Goal: Task Accomplishment & Management: Complete application form

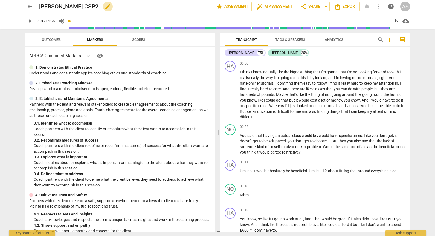
click at [105, 7] on span "edit" at bounding box center [108, 6] width 7 height 7
click at [53, 9] on input "[PERSON_NAME] CSP2" at bounding box center [114, 6] width 151 height 10
type input "NoraPerone_B131B_CSP2"
click at [193, 4] on span "done" at bounding box center [194, 6] width 7 height 7
click at [235, 9] on span "star Assessment" at bounding box center [232, 6] width 33 height 7
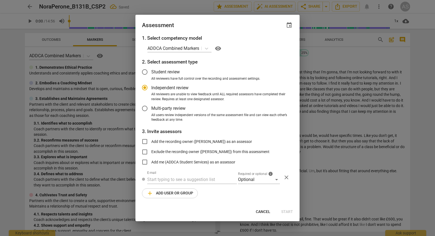
radio input "false"
click at [287, 26] on span "event" at bounding box center [289, 25] width 7 height 7
click at [274, 44] on input "date" at bounding box center [256, 44] width 38 height 8
type input "[DATE]"
drag, startPoint x: 222, startPoint y: 26, endPoint x: 251, endPoint y: 152, distance: 129.6
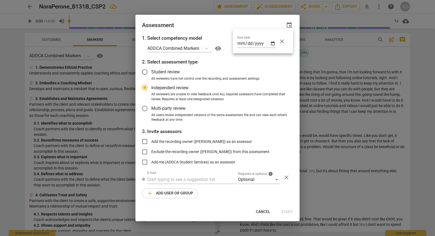
click at [221, 25] on div at bounding box center [217, 118] width 435 height 236
click at [250, 183] on div "Optional" at bounding box center [259, 179] width 42 height 9
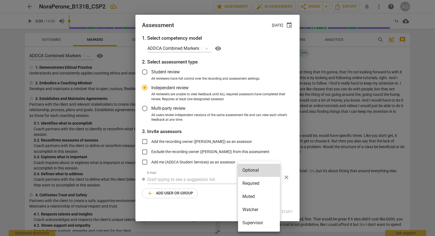
click at [259, 182] on li "Required" at bounding box center [259, 183] width 42 height 13
radio input "false"
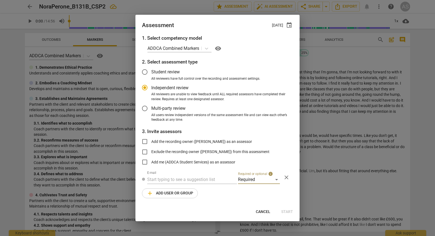
click at [200, 180] on input "text" at bounding box center [192, 179] width 90 height 9
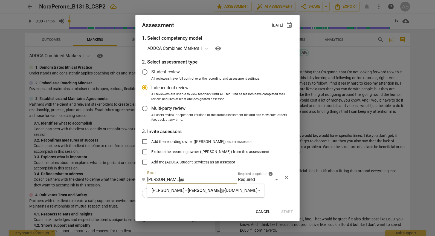
type input "[PERSON_NAME]@"
click at [194, 193] on div "[PERSON_NAME] < [PERSON_NAME]@ [DOMAIN_NAME]>" at bounding box center [206, 190] width 108 height 7
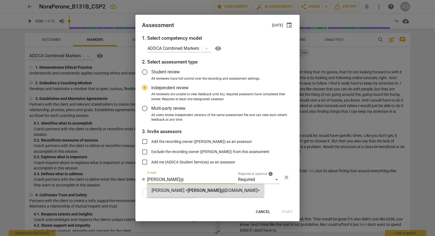
radio input "false"
type input "[PERSON_NAME] <[PERSON_NAME][EMAIL_ADDRESS][DOMAIN_NAME]>"
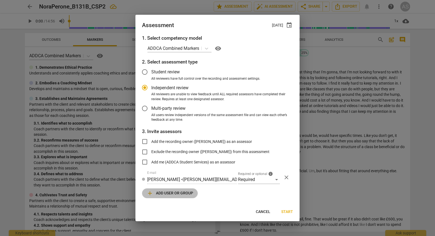
click at [180, 191] on span "add Add user or group" at bounding box center [170, 193] width 47 height 7
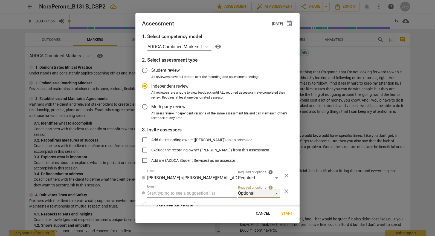
click at [245, 191] on div "Optional" at bounding box center [259, 193] width 42 height 9
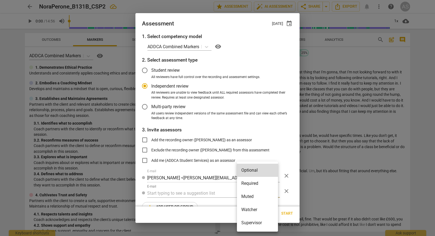
drag, startPoint x: 252, startPoint y: 196, endPoint x: 228, endPoint y: 202, distance: 24.2
click at [253, 197] on li "Muted" at bounding box center [257, 196] width 41 height 13
radio input "false"
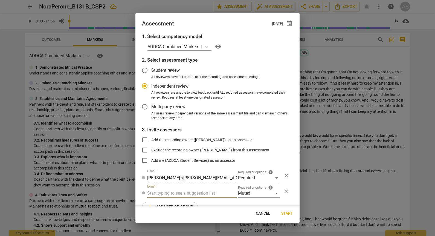
click at [209, 193] on input "text" at bounding box center [192, 193] width 90 height 9
type input "131B"
click at [187, 207] on strong "CSPs" at bounding box center [182, 204] width 10 height 5
radio input "false"
type input "Basic B-131B CSPs"
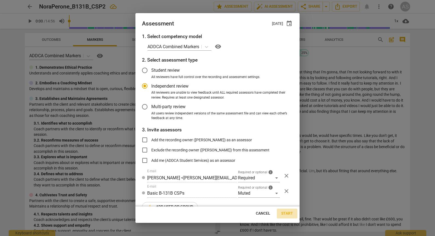
click at [287, 211] on span "Start" at bounding box center [288, 213] width 12 height 5
radio input "false"
type input "[PERSON_NAME] <[EMAIL_ADDRESS][DOMAIN_NAME]>"
type input "[PERSON_NAME] <[PERSON_NAME][EMAIL_ADDRESS][DOMAIN_NAME]>"
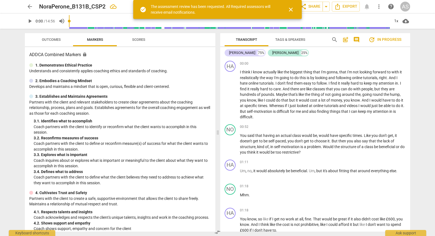
click at [31, 6] on span "arrow_back" at bounding box center [30, 6] width 7 height 7
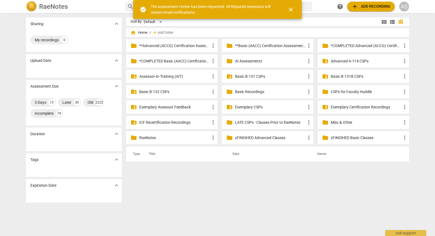
click at [357, 79] on div "folder_shared Basic B-131B CSPs more_vert" at bounding box center [363, 76] width 91 height 13
click at [357, 76] on p "Basic B-131B CSPs" at bounding box center [366, 77] width 71 height 6
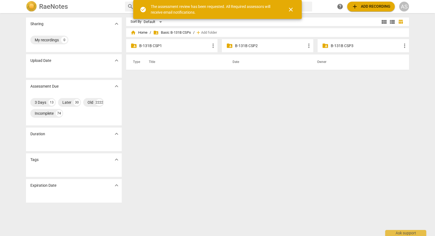
click at [261, 44] on p "B-131B CSP2" at bounding box center [270, 46] width 71 height 6
